Goal: Check status: Check status

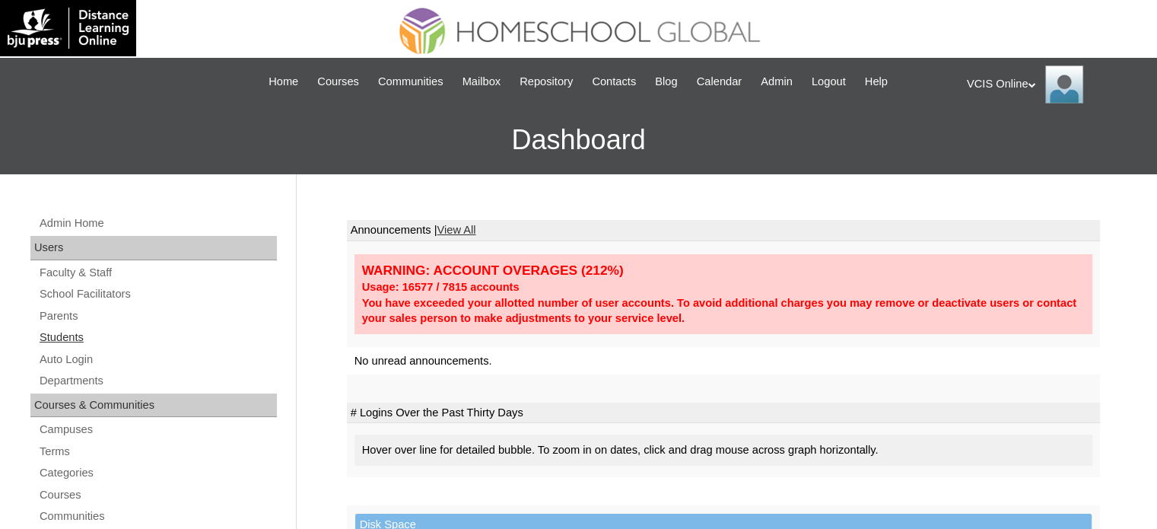
click at [68, 334] on link "Students" at bounding box center [157, 337] width 239 height 19
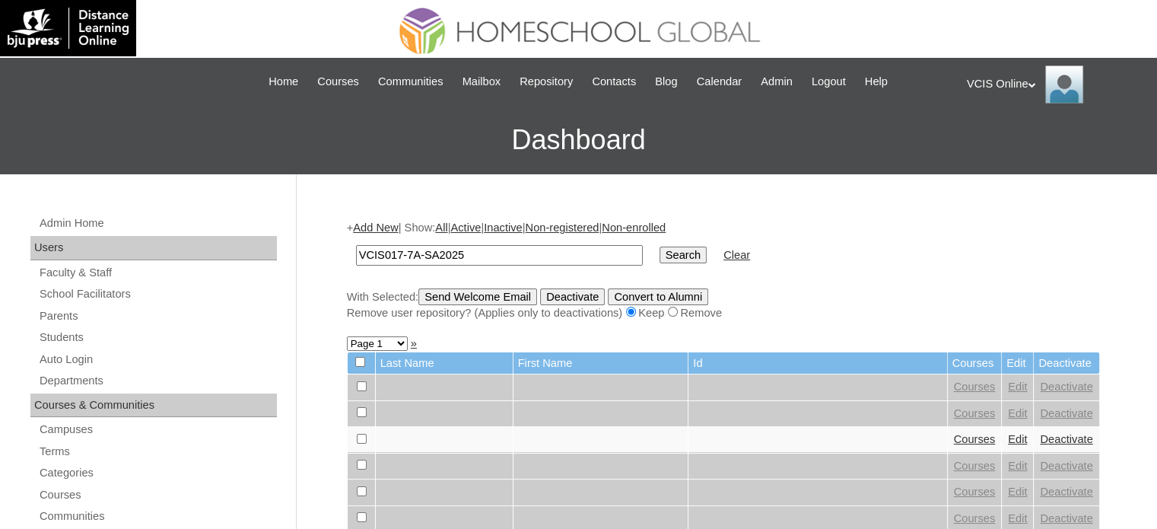
type input "VCIS017-7A-SA2025"
click at [660, 247] on input "Search" at bounding box center [683, 255] width 47 height 17
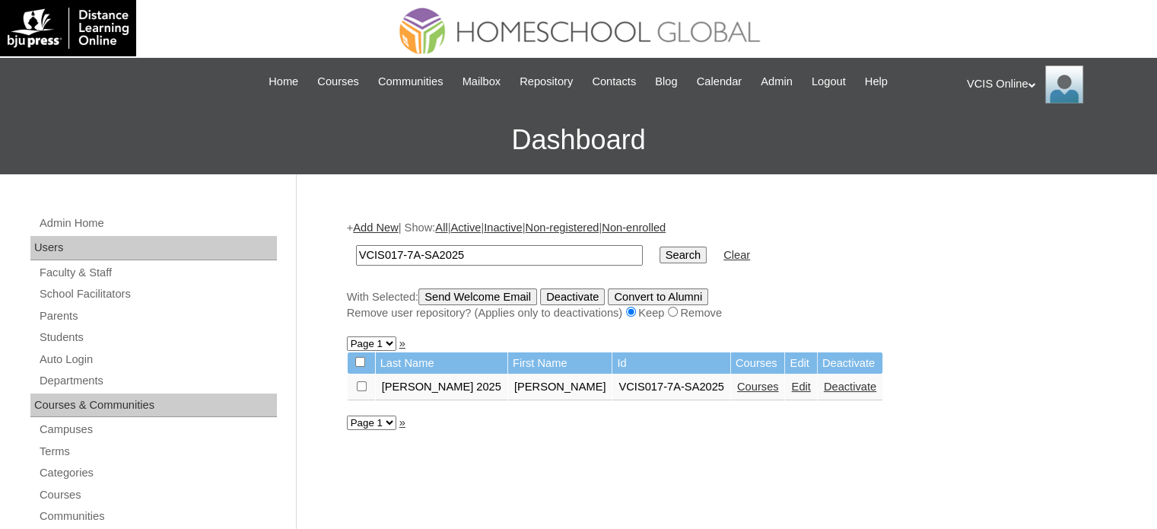
click at [737, 384] on link "Courses" at bounding box center [758, 386] width 42 height 12
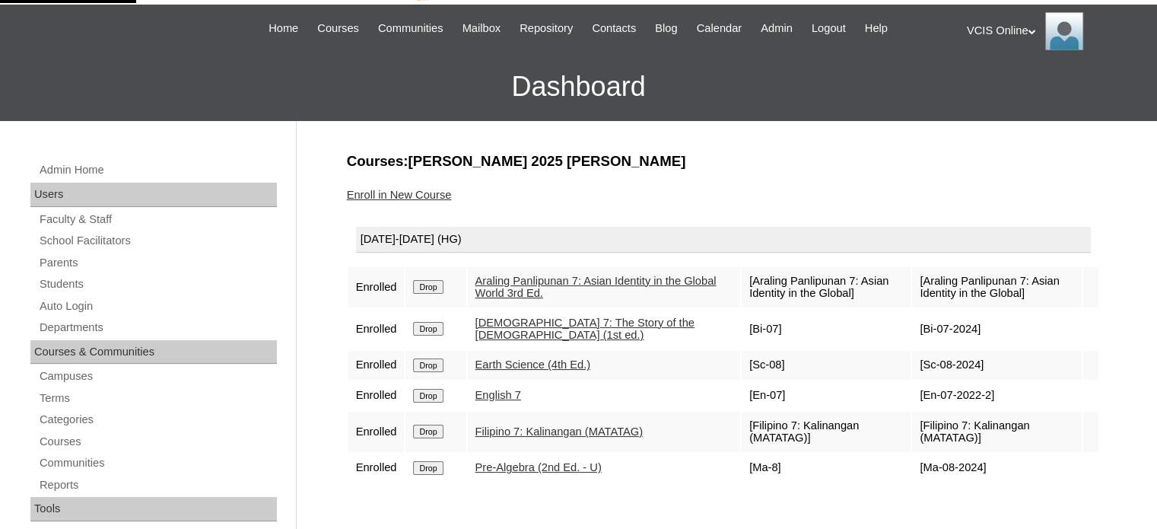
scroll to position [76, 0]
